Goal: Task Accomplishment & Management: Manage account settings

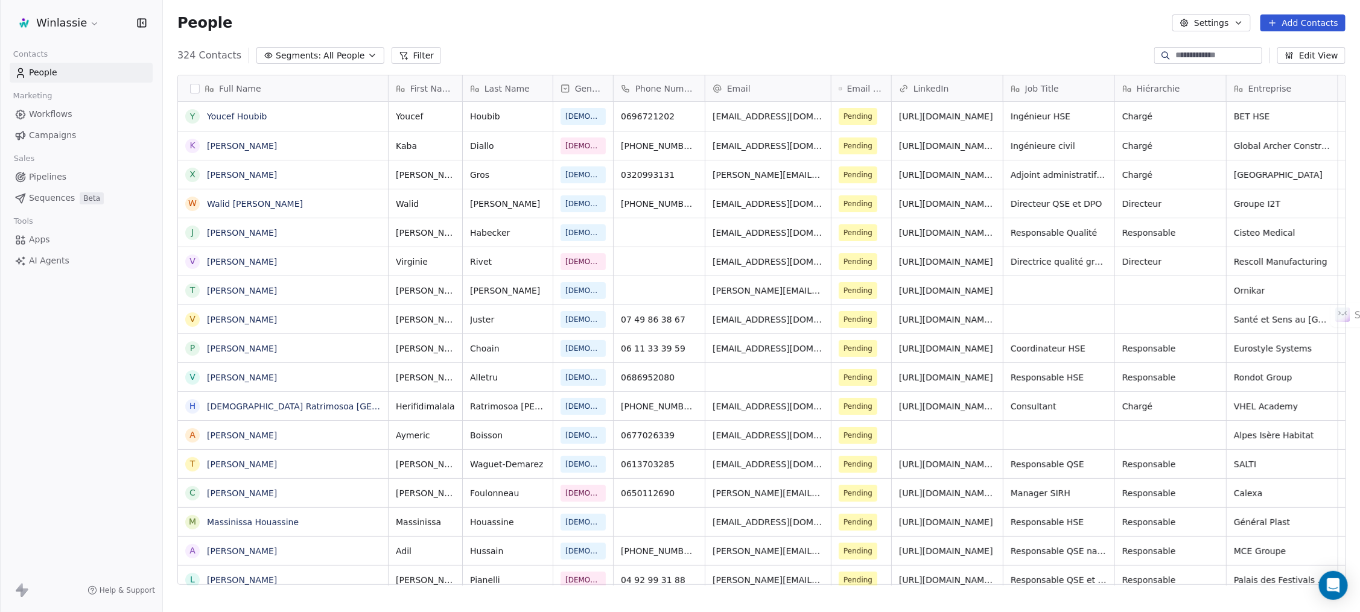
click at [551, 28] on div "People Settings Add Contacts" at bounding box center [761, 22] width 1168 height 17
click at [718, 25] on div "People Settings Add Contacts" at bounding box center [761, 22] width 1168 height 17
click at [561, 31] on div "People Settings Add Contacts" at bounding box center [761, 23] width 1197 height 46
click at [489, 25] on div "People Settings Add Contacts" at bounding box center [761, 22] width 1168 height 17
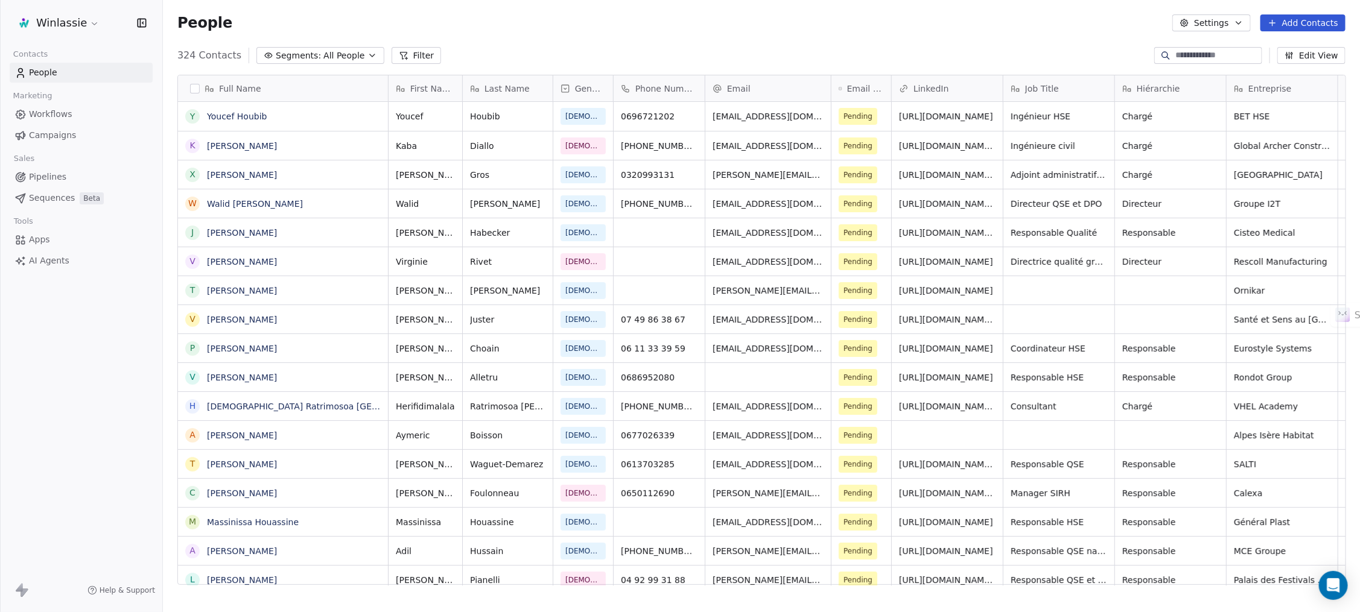
drag, startPoint x: 504, startPoint y: 20, endPoint x: 498, endPoint y: 17, distance: 6.7
click at [498, 17] on div "People Settings Add Contacts" at bounding box center [761, 22] width 1168 height 17
click at [576, 18] on div "People Settings Add Contacts" at bounding box center [761, 22] width 1168 height 17
click at [507, 28] on div "People Settings Add Contacts" at bounding box center [761, 22] width 1168 height 17
drag, startPoint x: 487, startPoint y: 33, endPoint x: 447, endPoint y: 2, distance: 50.8
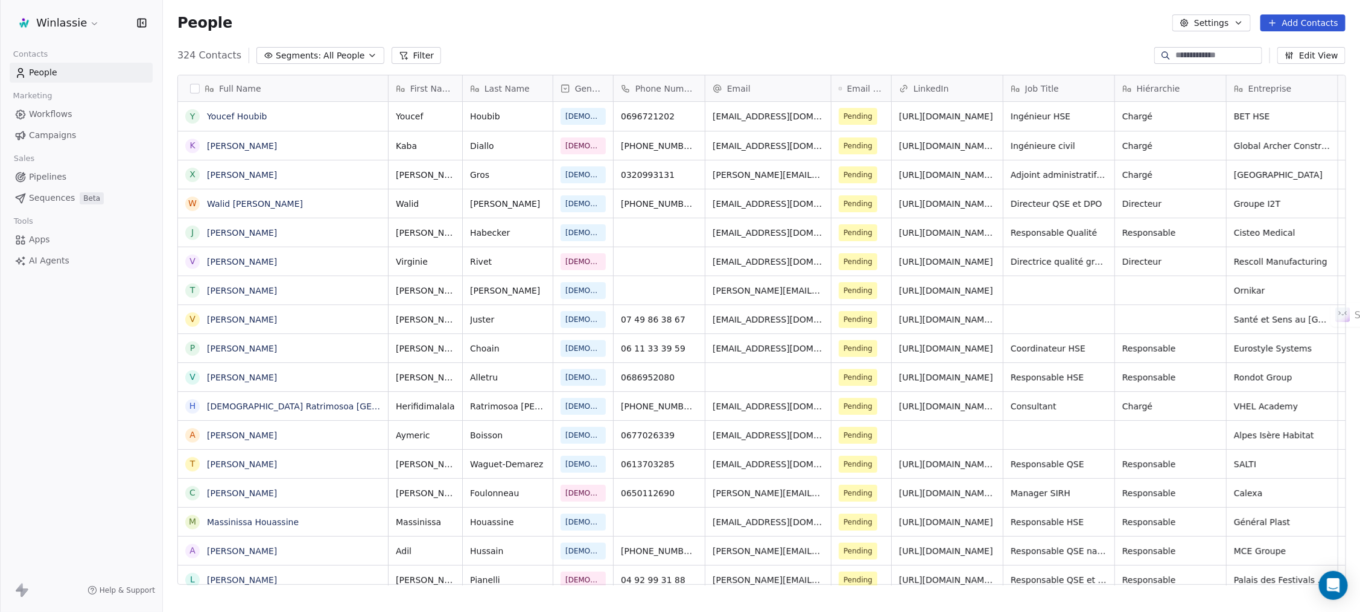
click at [485, 30] on div "People Settings Add Contacts" at bounding box center [761, 23] width 1197 height 46
click at [506, 26] on div "People Settings Add Contacts" at bounding box center [761, 22] width 1168 height 17
click at [576, 24] on div "People Settings Add Contacts" at bounding box center [761, 22] width 1168 height 17
drag, startPoint x: 648, startPoint y: 31, endPoint x: 683, endPoint y: 25, distance: 35.5
click at [648, 31] on div "People Settings Add Contacts" at bounding box center [761, 23] width 1197 height 46
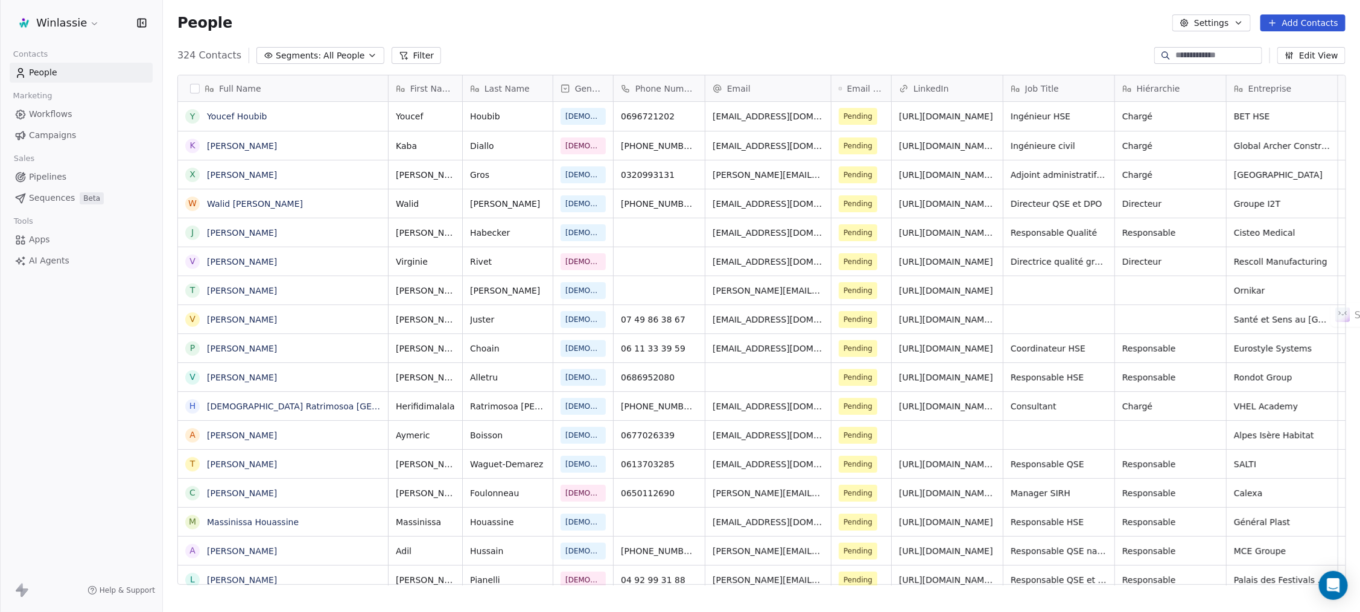
click at [750, 38] on div "People Settings Add Contacts" at bounding box center [761, 23] width 1197 height 46
drag, startPoint x: 929, startPoint y: 33, endPoint x: 1038, endPoint y: 44, distance: 109.2
click at [906, 33] on div "People Settings Add Contacts" at bounding box center [761, 23] width 1197 height 46
click at [906, 28] on div "People Settings Add Contacts" at bounding box center [761, 22] width 1168 height 17
click at [758, 25] on div "People Settings Add Contacts" at bounding box center [761, 22] width 1168 height 17
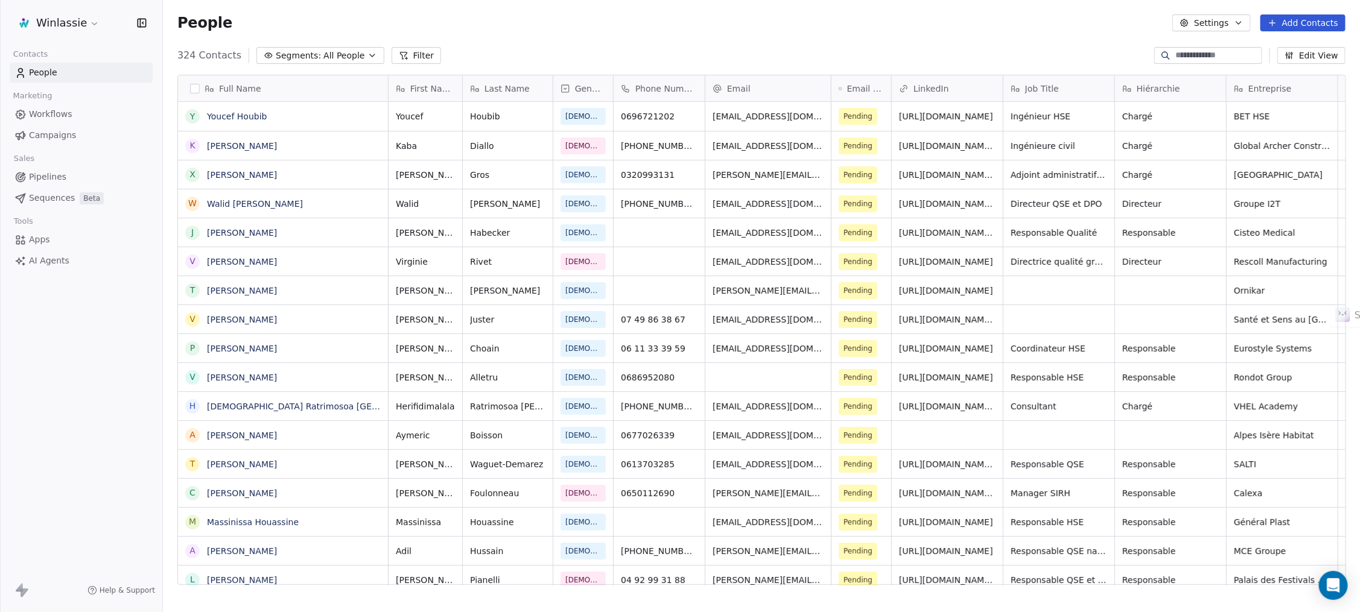
click at [652, 24] on div "People Settings Add Contacts" at bounding box center [761, 22] width 1168 height 17
drag, startPoint x: 577, startPoint y: 26, endPoint x: 541, endPoint y: 25, distance: 36.2
click at [576, 26] on div "People Settings Add Contacts" at bounding box center [761, 22] width 1168 height 17
click at [510, 30] on div "People Settings Add Contacts" at bounding box center [761, 22] width 1168 height 17
click at [906, 17] on div "People Settings Add Contacts" at bounding box center [761, 22] width 1168 height 17
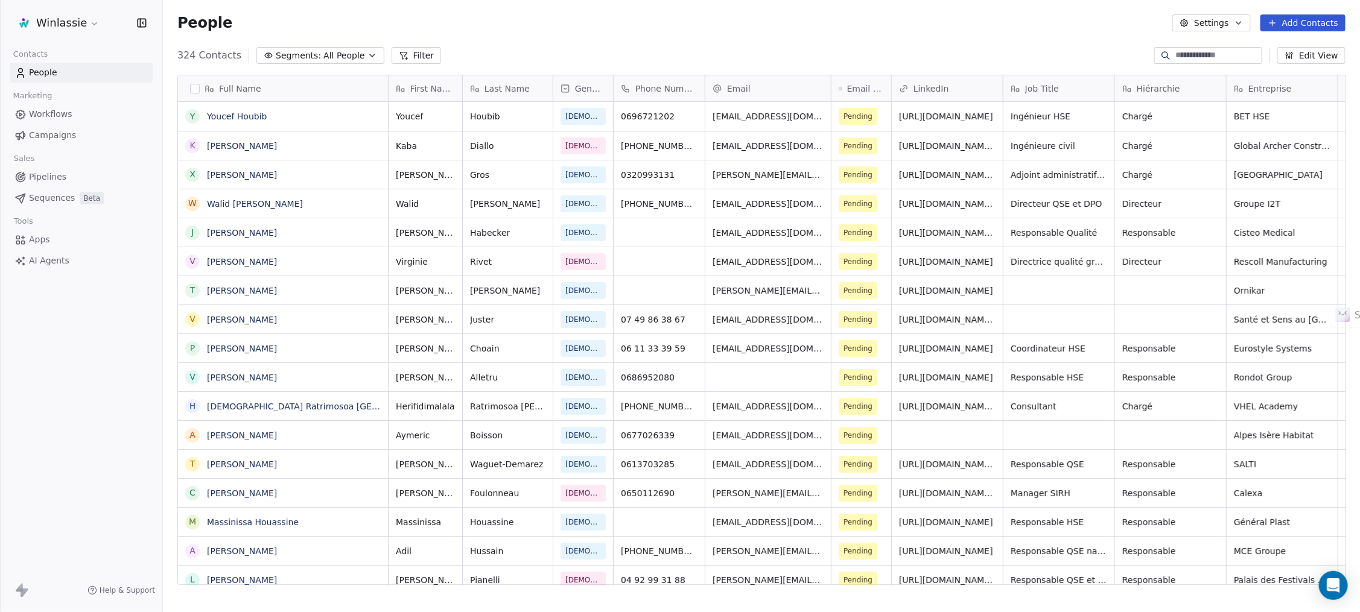
drag, startPoint x: 652, startPoint y: 26, endPoint x: 504, endPoint y: 65, distance: 153.5
click at [647, 24] on div "People Settings Add Contacts" at bounding box center [761, 22] width 1168 height 17
click at [576, 30] on div "People Settings Add Contacts" at bounding box center [761, 22] width 1168 height 17
click at [496, 29] on div "People Settings Add Contacts" at bounding box center [761, 22] width 1168 height 17
click at [563, 33] on div "People Settings Add Contacts" at bounding box center [761, 23] width 1197 height 46
